Goal: Task Accomplishment & Management: Use online tool/utility

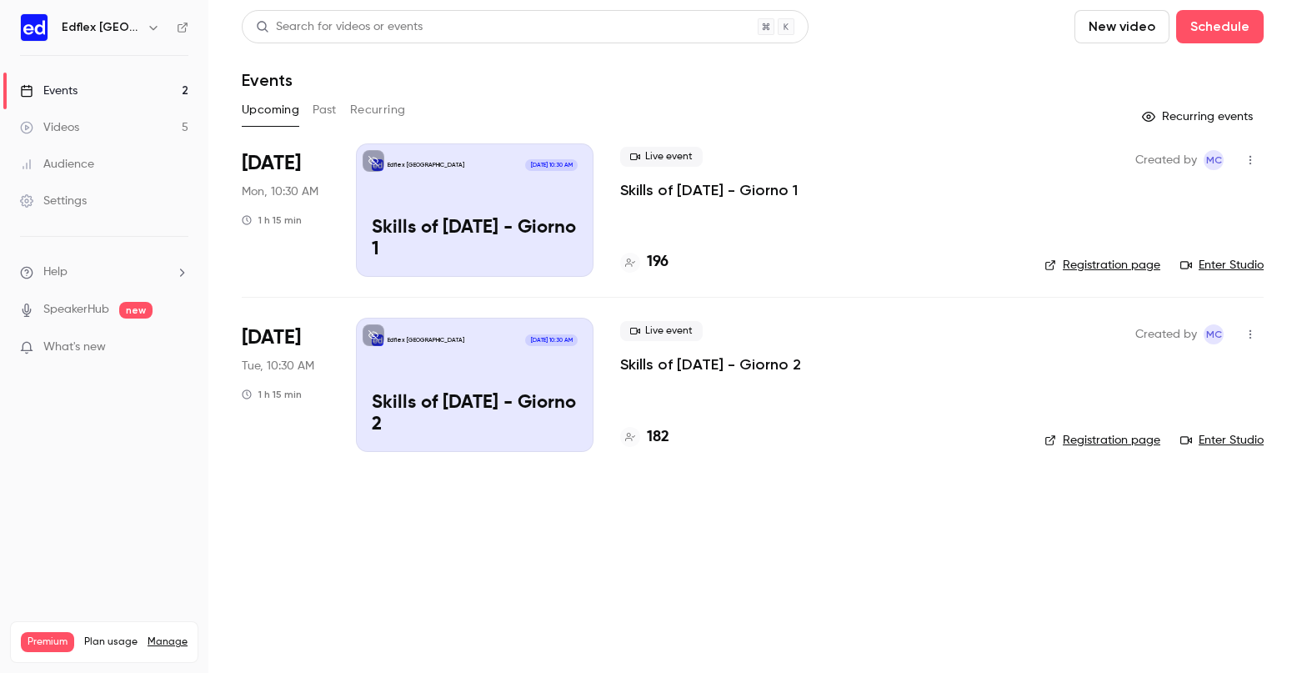
click at [326, 110] on button "Past" at bounding box center [325, 110] width 24 height 27
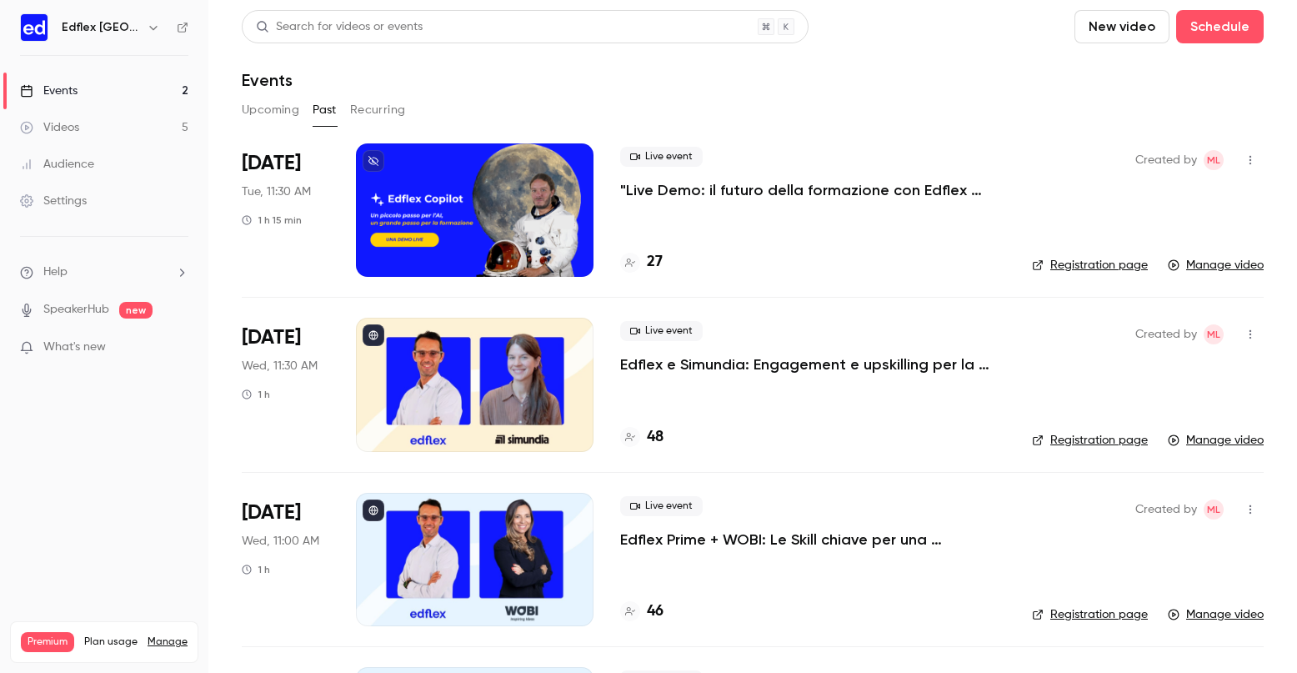
click at [273, 103] on button "Upcoming" at bounding box center [271, 110] width 58 height 27
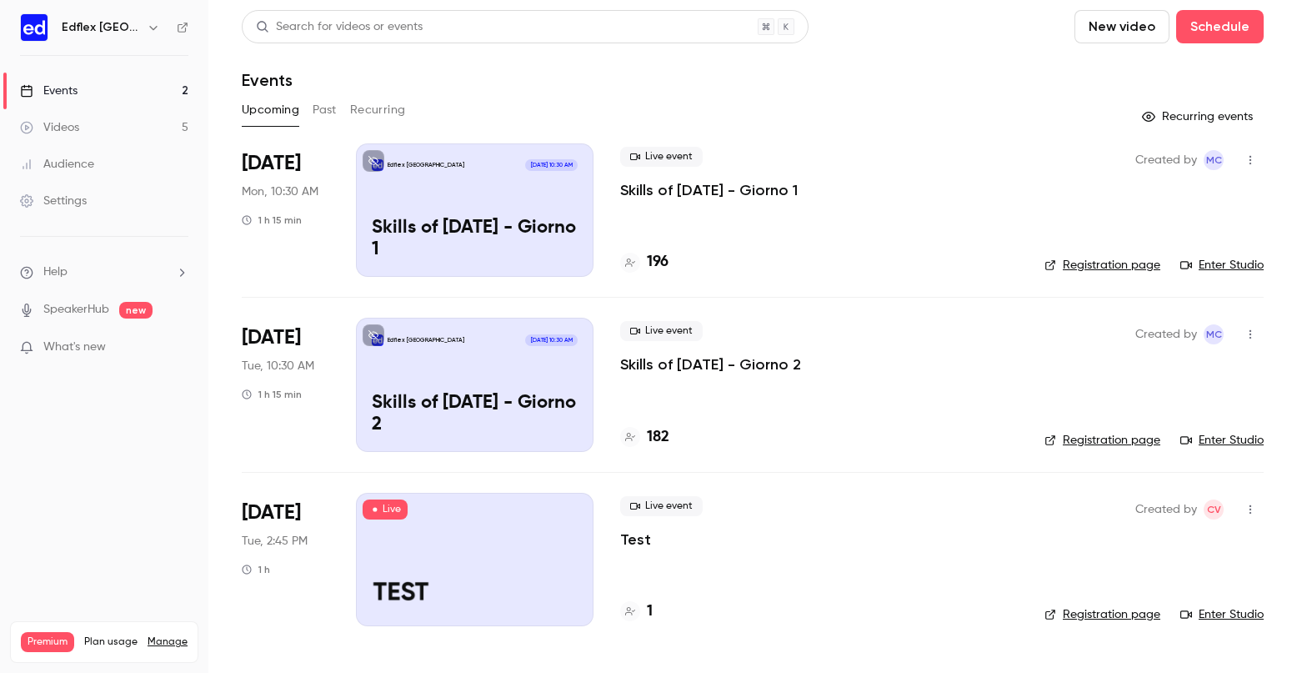
click at [463, 556] on div at bounding box center [475, 559] width 238 height 133
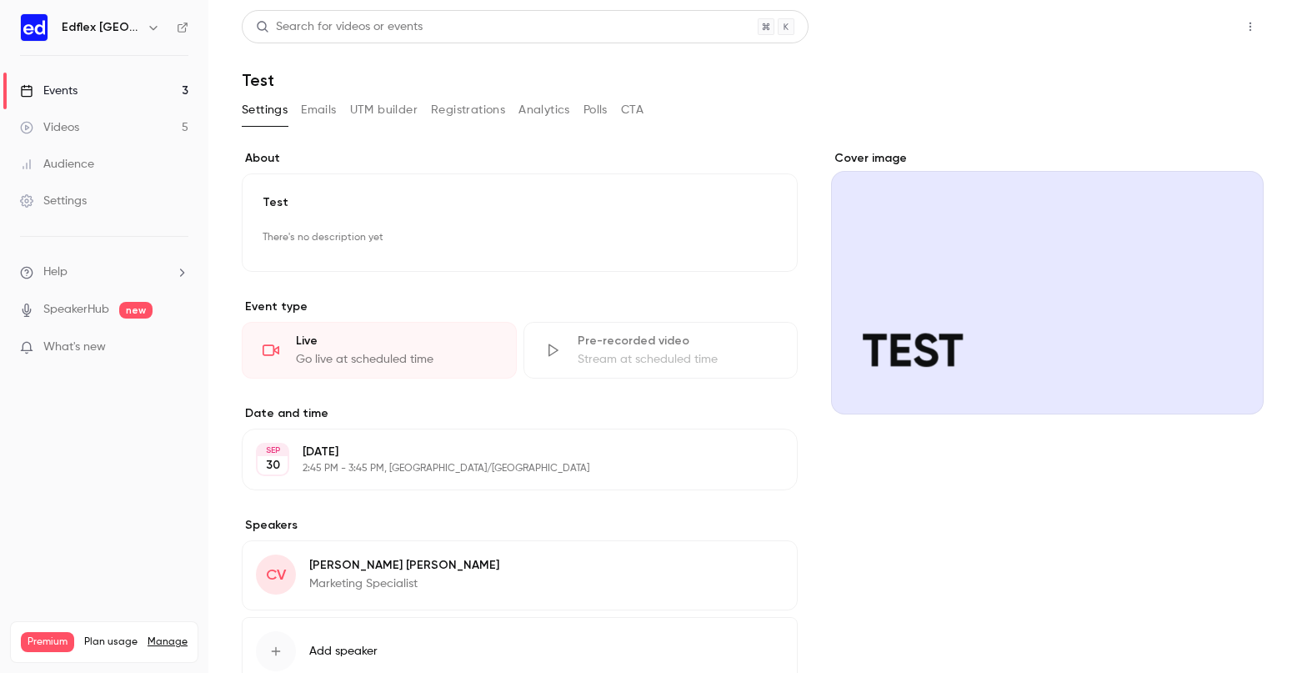
click at [1177, 33] on button "Share" at bounding box center [1191, 26] width 66 height 33
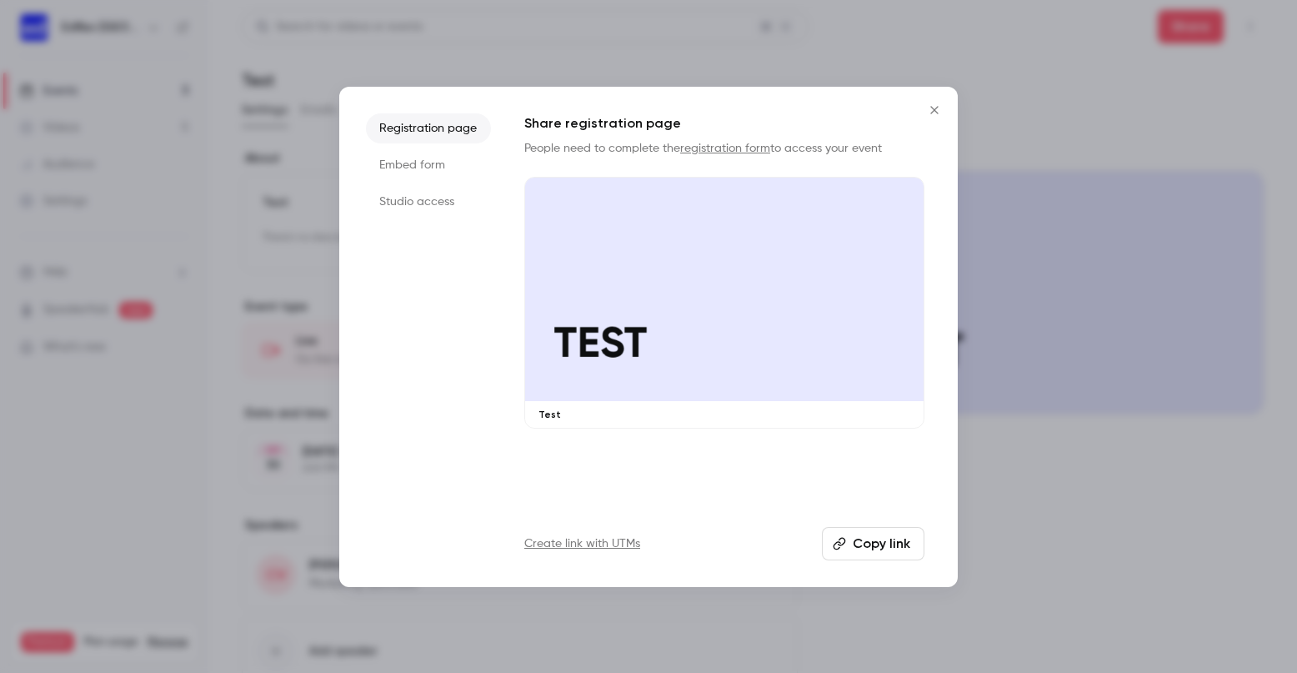
click at [433, 203] on li "Studio access" at bounding box center [428, 202] width 125 height 30
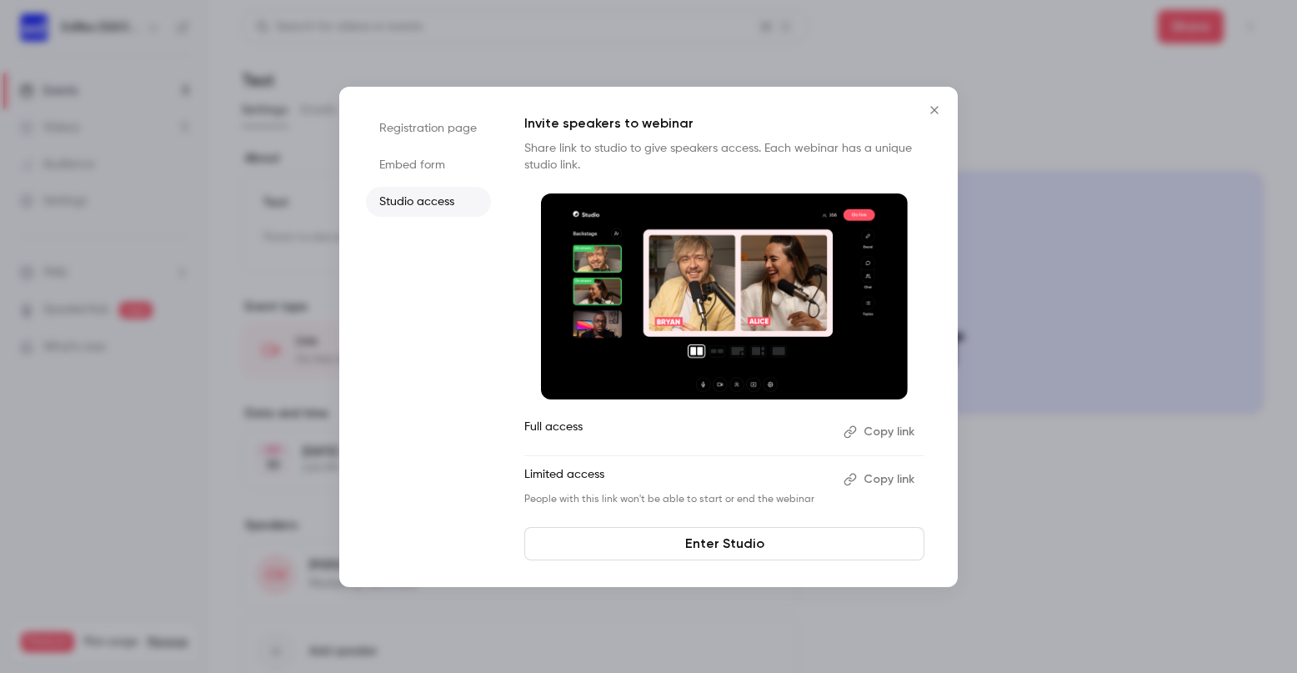
click at [633, 549] on link "Enter Studio" at bounding box center [724, 543] width 400 height 33
click at [742, 545] on link "Enter Studio" at bounding box center [724, 543] width 400 height 33
click at [932, 107] on icon "Close" at bounding box center [935, 110] width 8 height 8
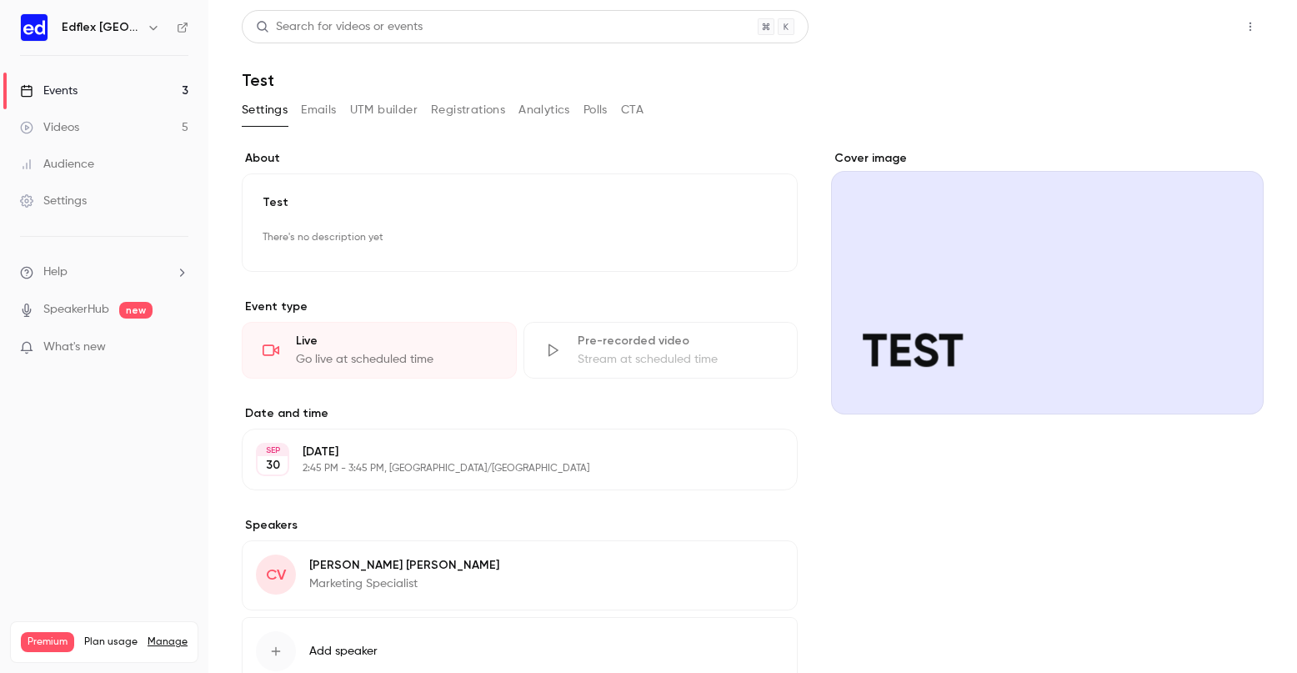
click at [1180, 28] on button "Share" at bounding box center [1191, 26] width 66 height 33
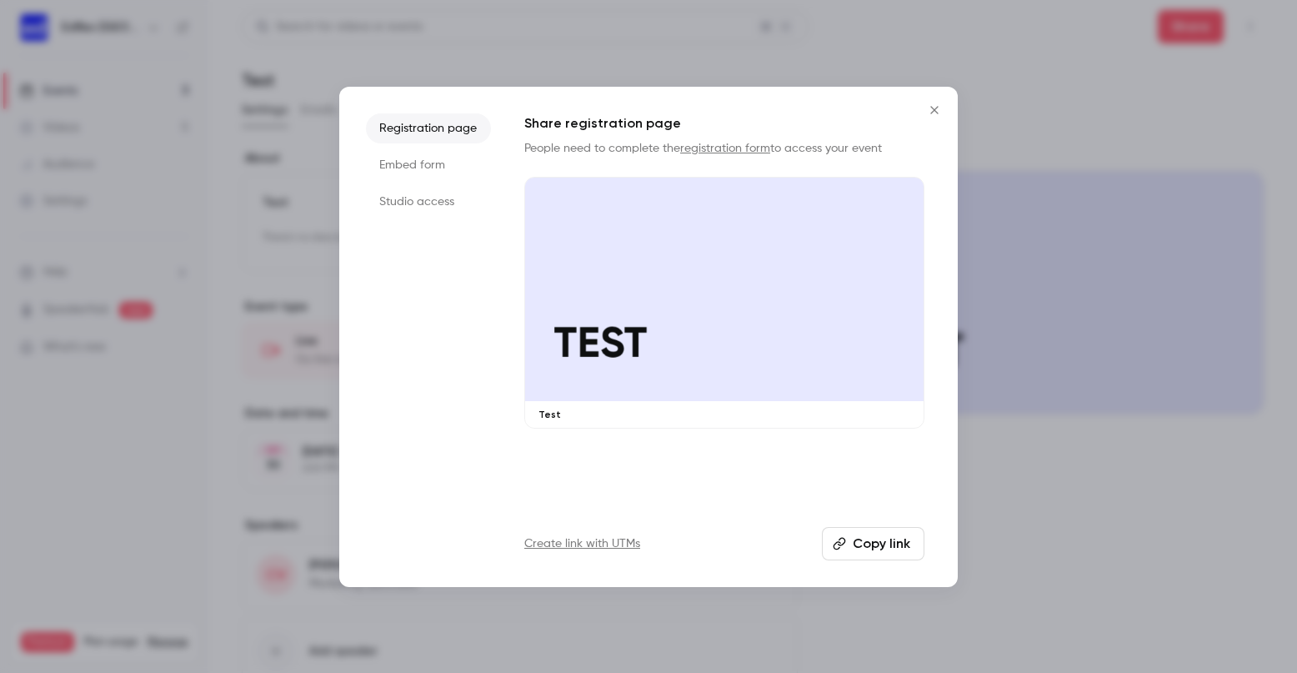
click at [407, 201] on li "Studio access" at bounding box center [428, 202] width 125 height 30
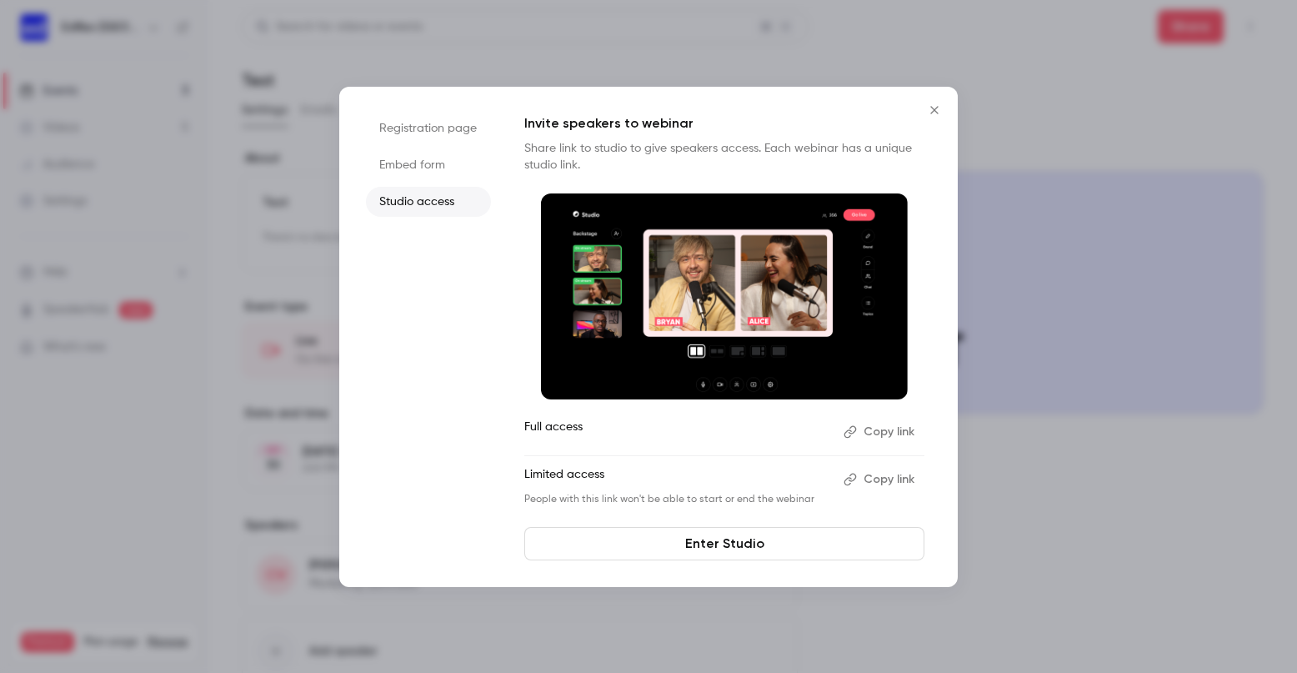
click at [743, 540] on link "Enter Studio" at bounding box center [724, 543] width 400 height 33
click at [938, 113] on icon "Close" at bounding box center [935, 109] width 20 height 13
